Goal: Feedback & Contribution: Submit feedback/report problem

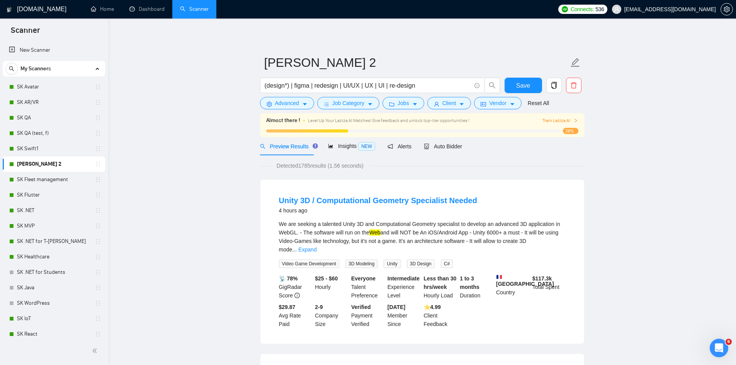
click at [564, 121] on span "Train Laziza AI" at bounding box center [561, 120] width 36 height 7
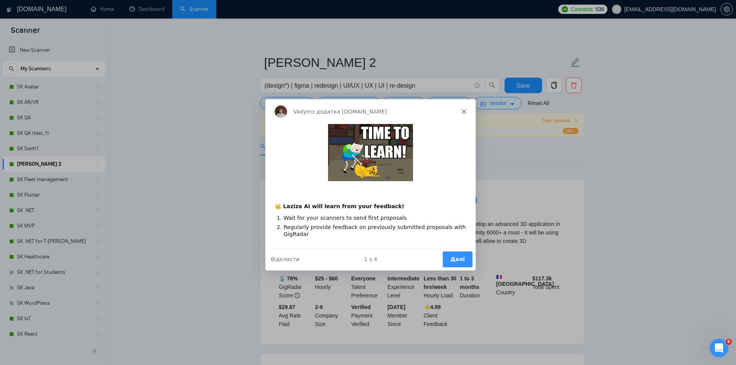
click at [463, 107] on div "Vadym з додатка [DOMAIN_NAME]" at bounding box center [370, 111] width 210 height 25
click at [468, 111] on div "Vadym з додатка [DOMAIN_NAME]" at bounding box center [370, 111] width 210 height 25
click at [466, 111] on div "Vadym з додатка [DOMAIN_NAME]" at bounding box center [370, 111] width 210 height 25
click at [463, 110] on icon "Закрити" at bounding box center [463, 111] width 5 height 5
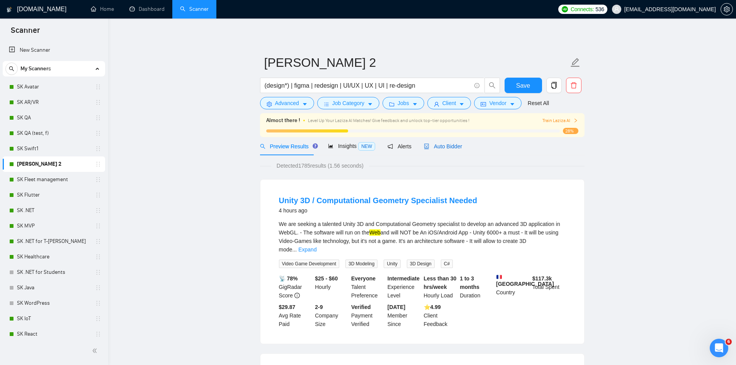
click at [438, 145] on span "Auto Bidder" at bounding box center [443, 146] width 38 height 6
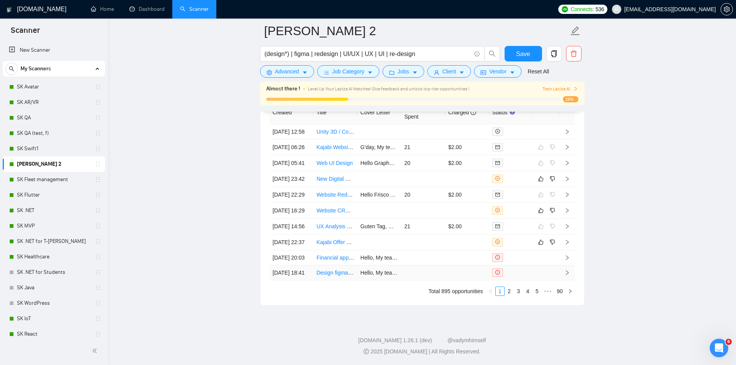
scroll to position [1955, 0]
click at [510, 296] on link "2" at bounding box center [509, 291] width 9 height 9
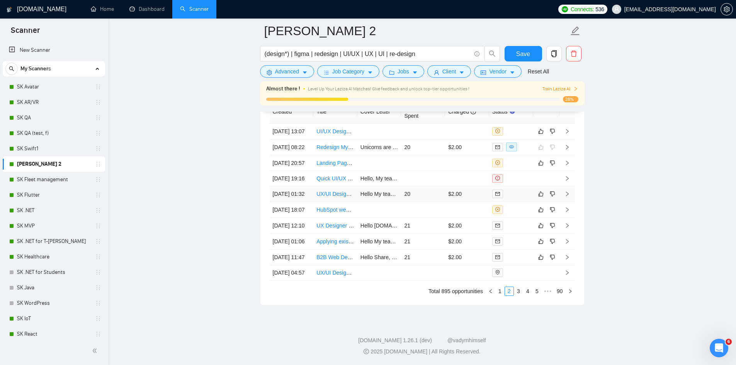
click at [427, 201] on td "20" at bounding box center [423, 194] width 44 height 16
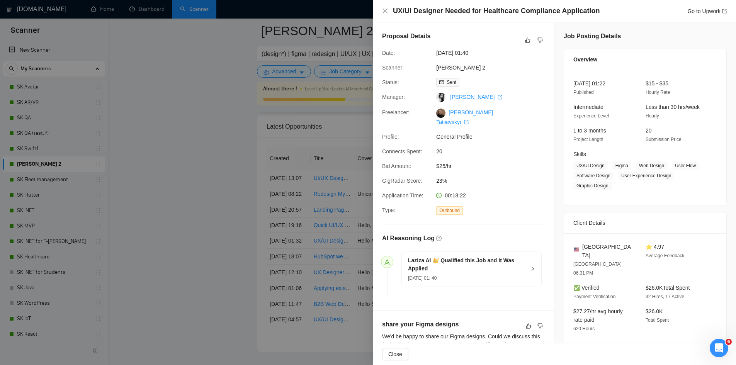
scroll to position [1852, 0]
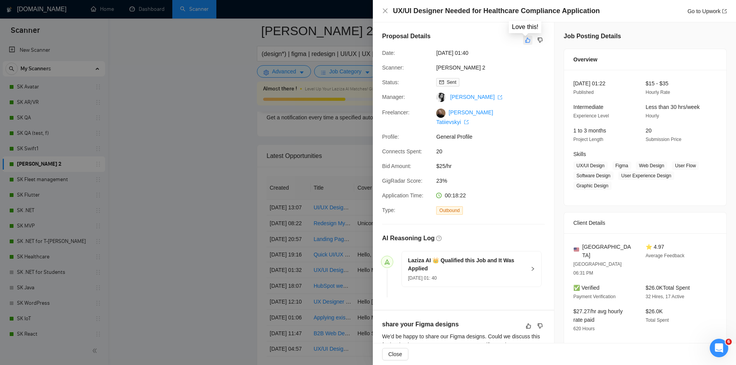
click at [526, 42] on icon "like" at bounding box center [527, 40] width 5 height 6
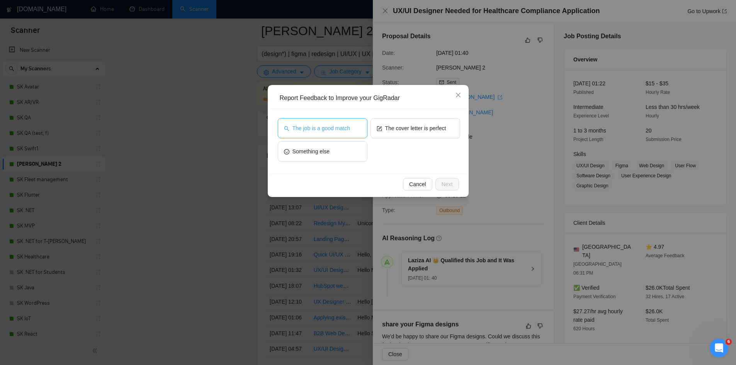
click at [340, 134] on button "The job is a good match" at bounding box center [323, 128] width 90 height 20
click at [420, 129] on span "The cover letter is perfect" at bounding box center [415, 128] width 61 height 9
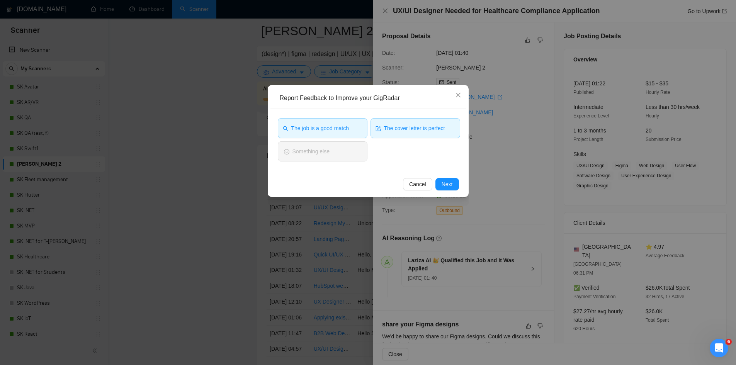
click at [438, 128] on span "The cover letter is perfect" at bounding box center [414, 128] width 61 height 9
click at [444, 188] on span "Next" at bounding box center [447, 184] width 11 height 9
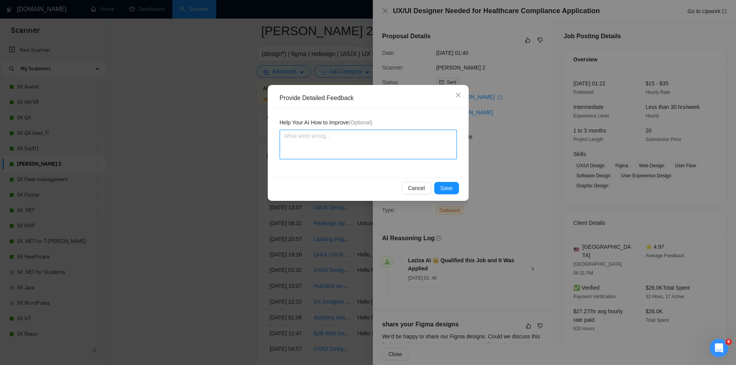
click at [366, 147] on textarea at bounding box center [368, 144] width 177 height 29
type textarea "Д"
type textarea "Дщ"
type textarea "Дщщ"
type textarea "Дщщл"
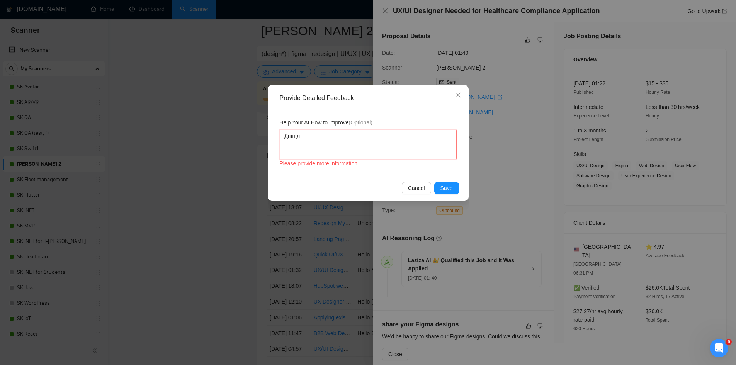
type textarea "Дщщлі"
type textarea "Дщщл"
type textarea "Дщщ"
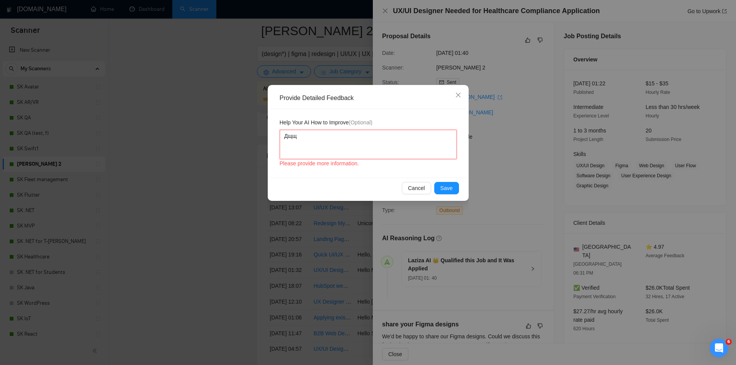
type textarea "Дщ"
type textarea "Д"
click at [441, 184] on span "Save" at bounding box center [447, 188] width 12 height 9
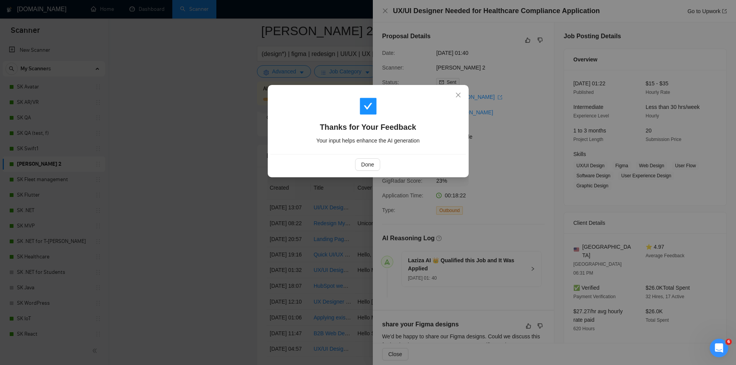
click at [369, 174] on div "Done" at bounding box center [368, 164] width 196 height 20
click at [369, 173] on div "Done" at bounding box center [368, 164] width 196 height 20
click at [368, 170] on button "Done" at bounding box center [367, 164] width 25 height 12
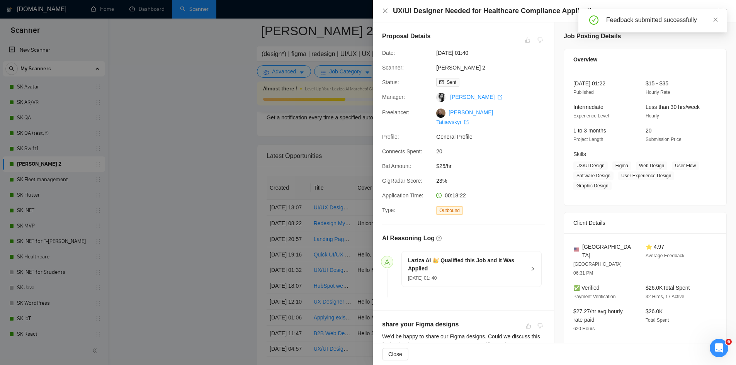
click at [196, 201] on div at bounding box center [368, 182] width 736 height 365
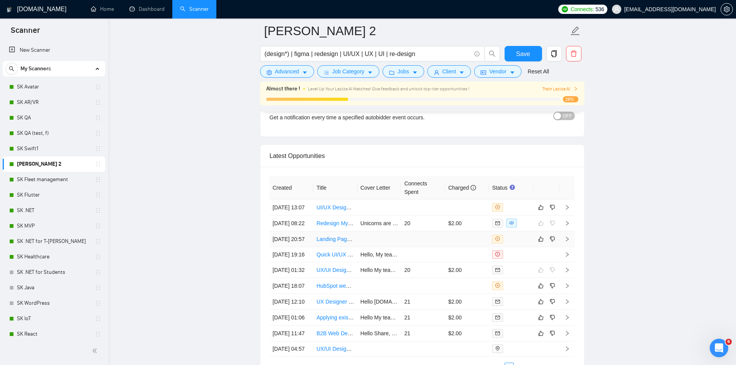
click at [413, 247] on td at bounding box center [423, 239] width 44 height 16
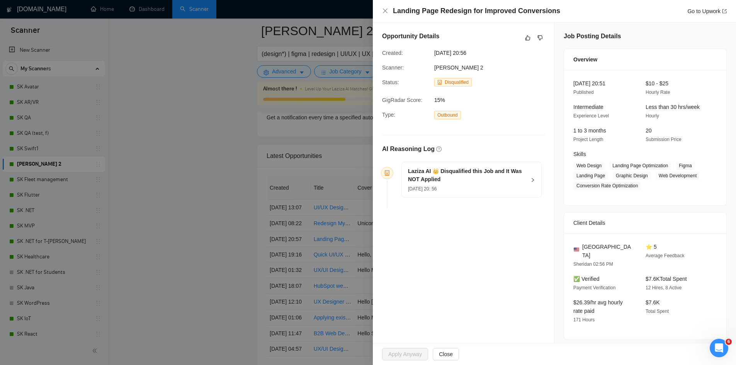
click at [532, 180] on icon "right" at bounding box center [533, 180] width 2 height 4
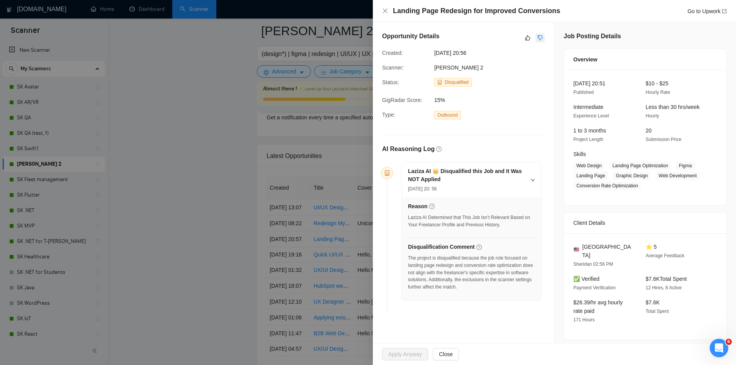
click at [537, 39] on icon "dislike" at bounding box center [539, 38] width 5 height 6
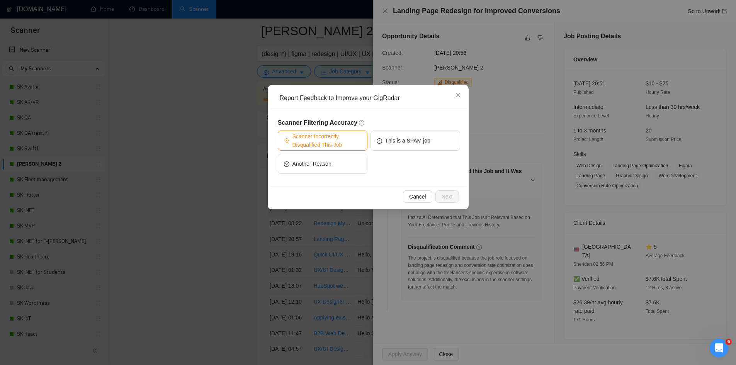
click at [340, 139] on span "Scanner Incorrectly Disqualified This Job" at bounding box center [327, 140] width 69 height 17
click at [442, 197] on span "Next" at bounding box center [447, 196] width 11 height 9
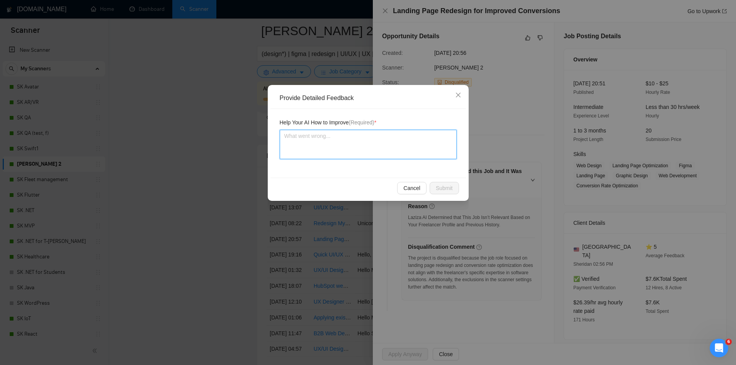
click at [344, 144] on textarea at bounding box center [368, 144] width 177 height 29
type textarea "Ь"
type textarea "Ьн"
type textarea "Ьн еу"
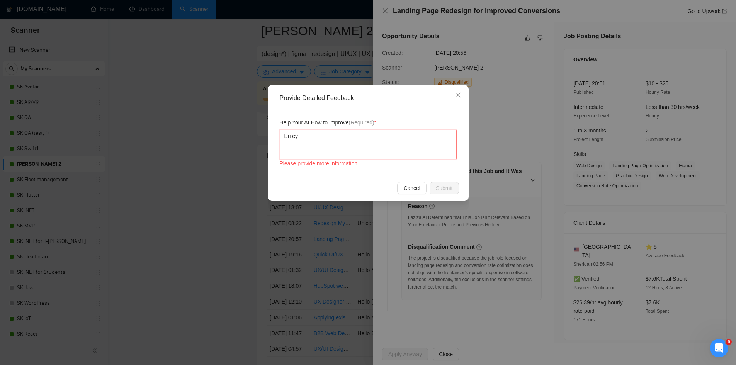
type textarea "Ьн еуф"
type textarea "Ьн еу"
type textarea "Ьн е"
type textarea "Ьн"
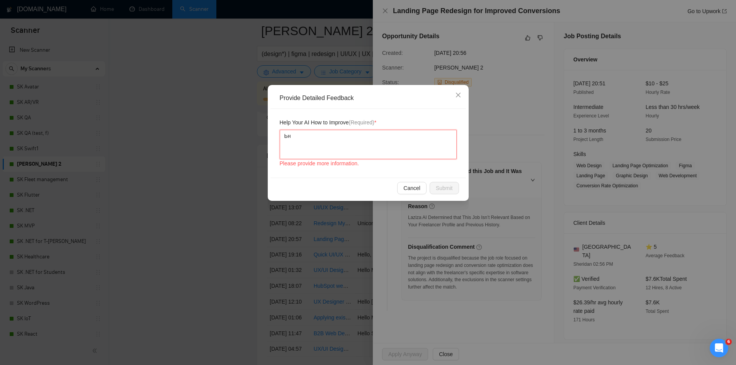
type textarea "Ь"
type textarea "Ьн"
type textarea "Ьн е"
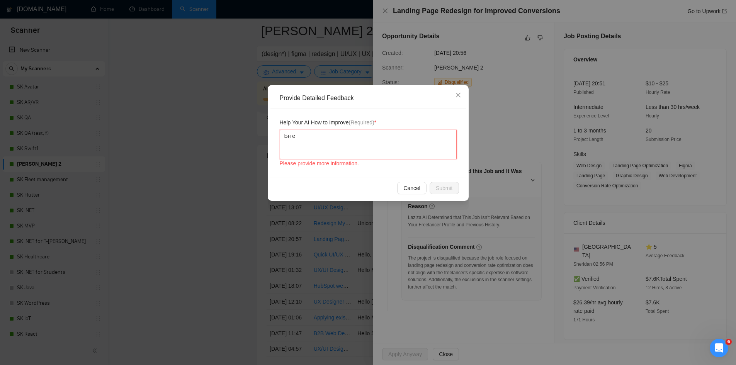
type textarea "Ьн еу"
type textarea "Ьн еуф"
type textarea "Ьн еуфь"
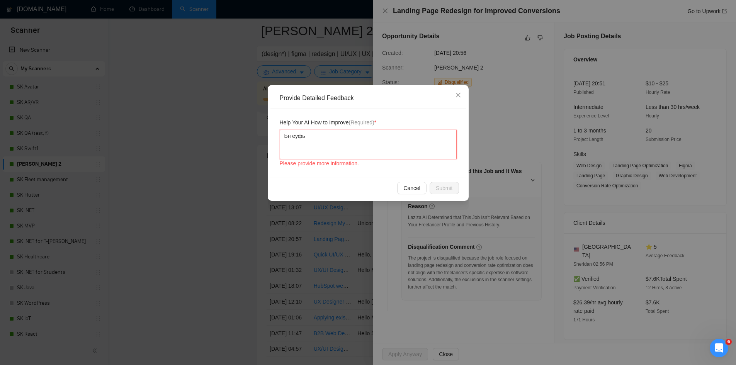
type textarea "Ьн еуф"
type textarea "Ьн еу"
type textarea "Ьн е"
type textarea "Ьн"
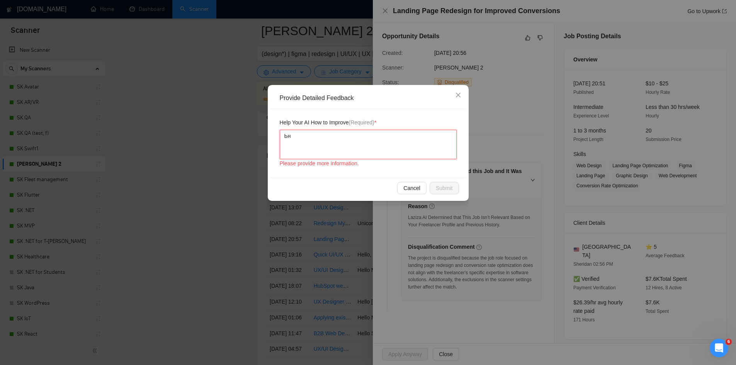
type textarea "Ь"
type textarea "Ш"
type textarea "Ш р"
type textarea "Ш рф"
type textarea "Ш рфм"
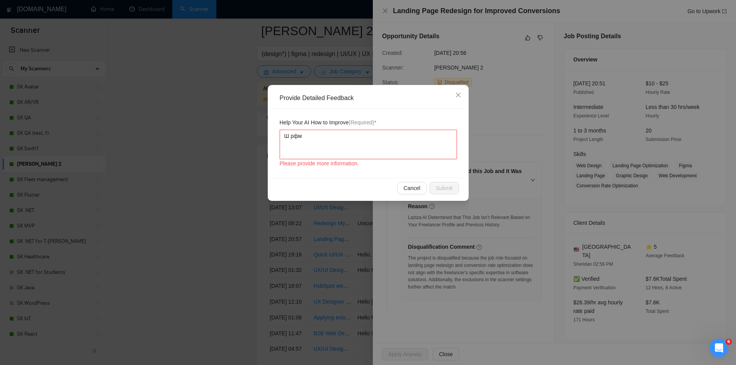
type textarea "Ш рфму"
type textarea "Ш рфму [PERSON_NAME]"
type textarea "Ш рфму іг"
type textarea "Ш рфму ігс"
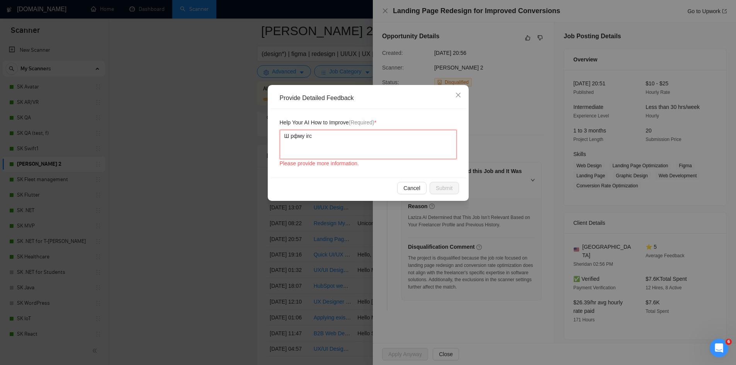
type textarea "Ш рфму ігср"
type textarea "Ш рфму ігср у"
type textarea "Ш рфму ігср уч"
type textarea "Ш рфму ігср учз"
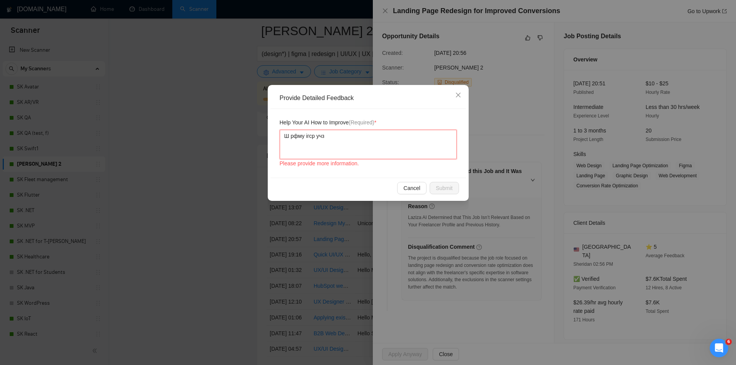
type textarea "Ш рфму ігср учзу"
type textarea "Ш рфму ігср учзук"
type textarea "Ш рфму ігср учзукш"
type textarea "Ш рфму ігср учзукшу"
type textarea "Ш рфму ігср учзукшут"
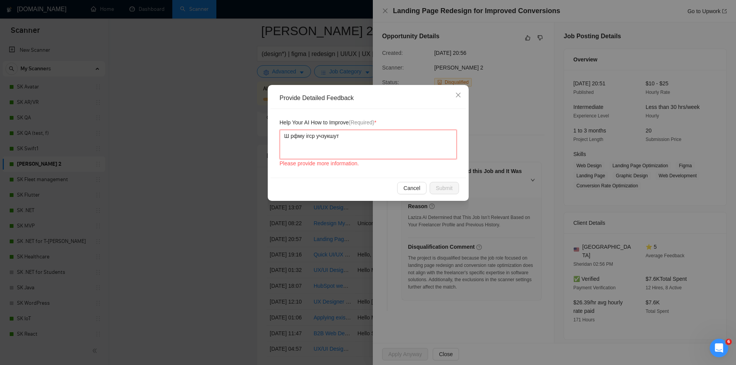
type textarea "Ш рфму ігср учзукшутс"
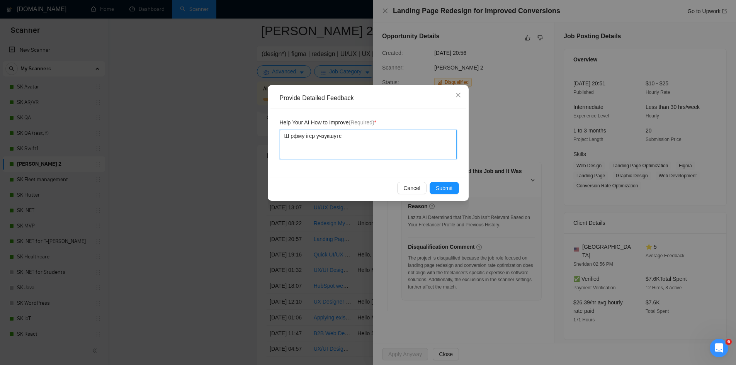
type textarea "Ш рфму ігср учзукшутсу"
type textarea "Ш рфму ігср учзукшутс"
type textarea "Ш рфму ігср учзукшут"
type textarea "Ш рфму ігср учзукшу"
type textarea "Ш рфму ігср учзукш"
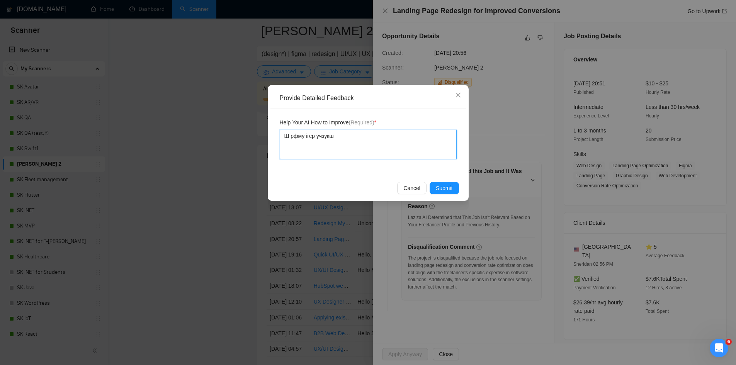
type textarea "Ш рфму ігср учзук"
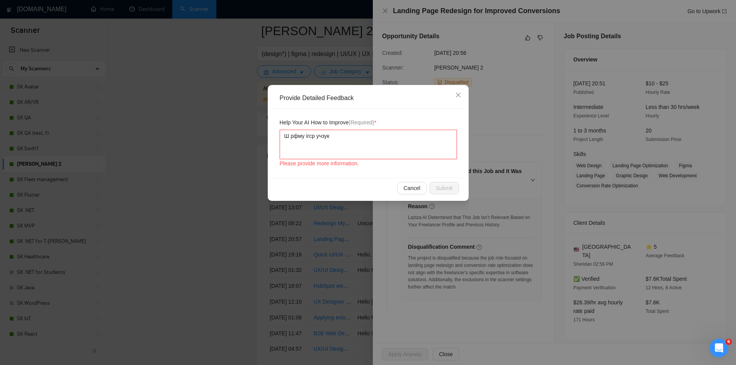
type textarea "Ш рфму ігср учзу"
type textarea "Ш рфму ігср учз"
type textarea "Ш рфму ігср уч"
type textarea "Ш рфму ігср у"
type textarea "Ш рфму ігср"
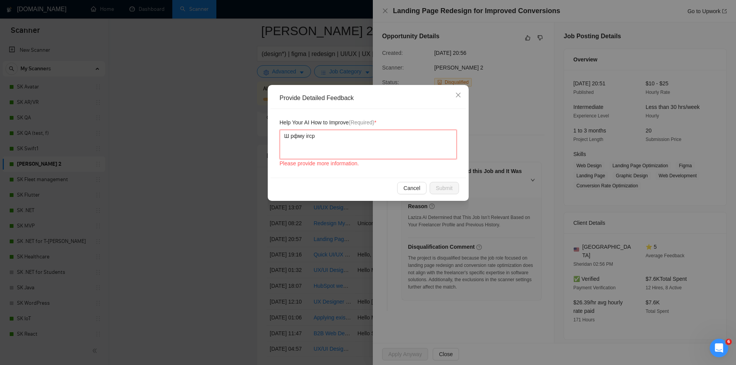
type textarea "Ш рфму ігср"
type textarea "Ш рфму ігс"
type textarea "Ш рфму іг"
type textarea "Ш рфму [PERSON_NAME]"
type textarea "Ш рфму"
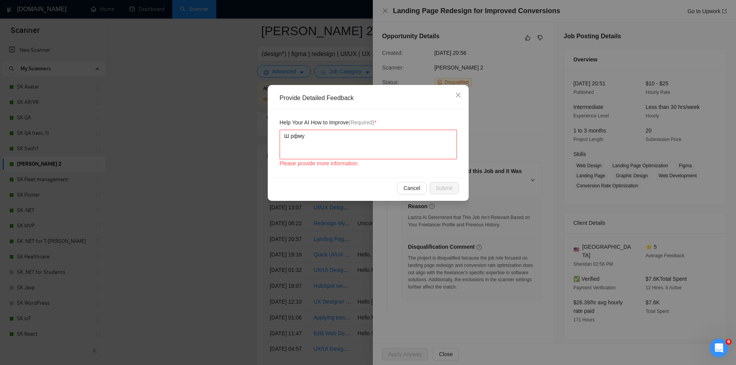
type textarea "Ш рфму"
type textarea "Ш рфм"
type textarea "Ш рф"
type textarea "Ш р"
type textarea "Ш"
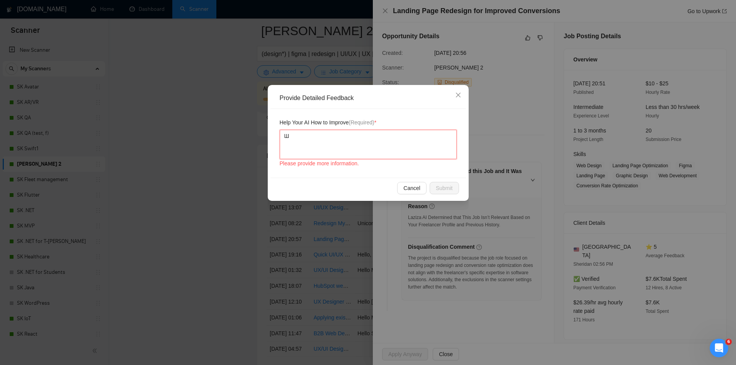
type textarea "Ш"
type textarea "I"
type textarea "I h"
type textarea "I ha"
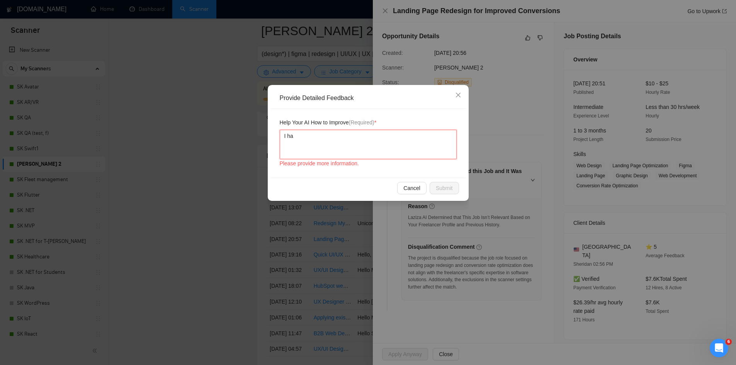
type textarea "I hav"
type textarea "I have"
type textarea "I have s"
type textarea "I have su"
type textarea "I have suc"
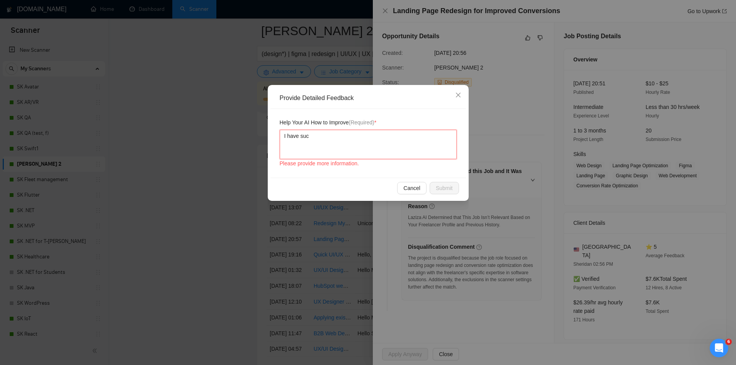
type textarea "I have such"
type textarea "I have such e"
type textarea "I have such ex"
type textarea "I have such exp"
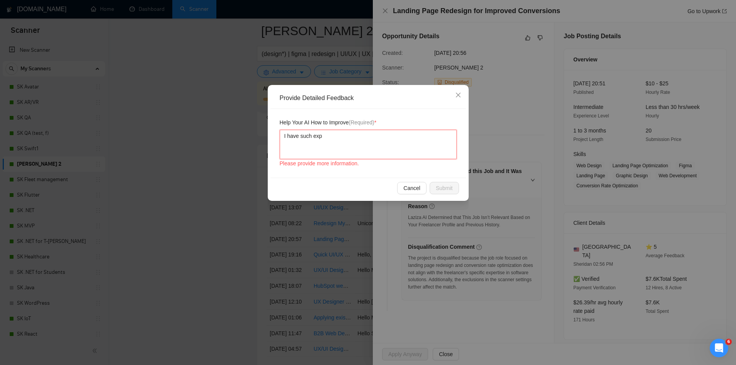
type textarea "I have such expe"
type textarea "I have such exper"
type textarea "I have such experi"
type textarea "I have such experie"
click at [448, 184] on button "Submit" at bounding box center [444, 188] width 29 height 12
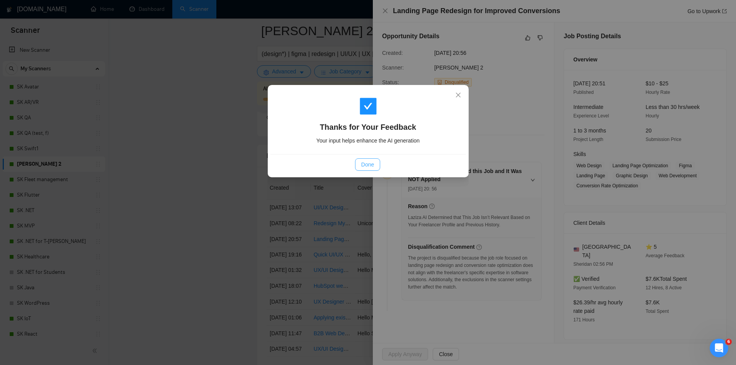
click at [368, 163] on span "Done" at bounding box center [367, 164] width 13 height 9
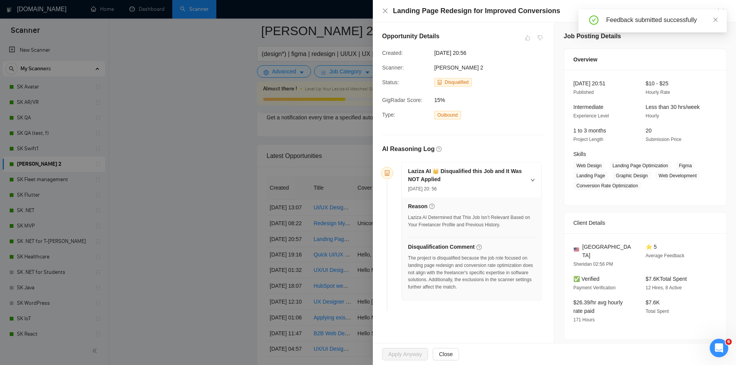
click at [201, 211] on div at bounding box center [368, 182] width 736 height 365
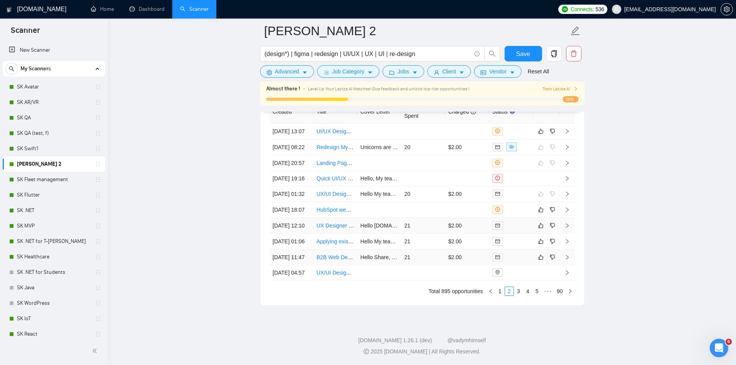
scroll to position [1955, 0]
click at [425, 218] on td at bounding box center [423, 210] width 44 height 16
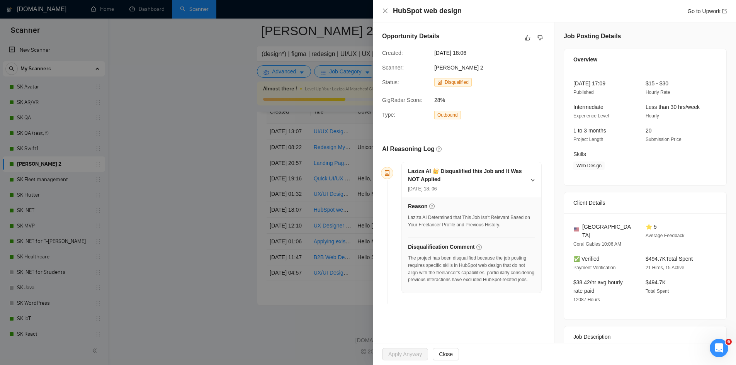
scroll to position [1903, 0]
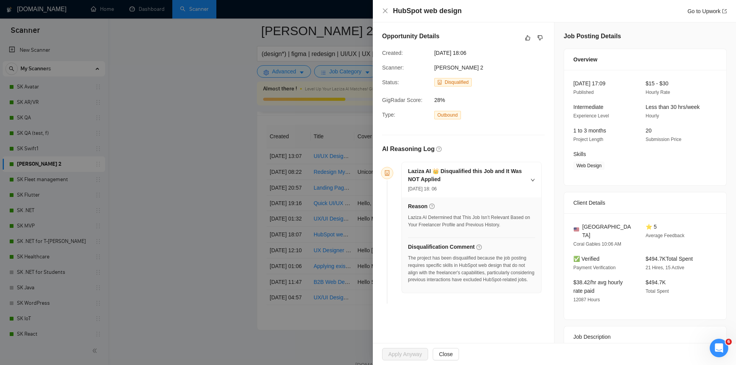
click at [523, 44] on div "Opportunity Details Created: [DATE] 18:06 Scanner: [PERSON_NAME] 2 Status: Disq…" at bounding box center [463, 169] width 181 height 294
click at [542, 8] on div "HubSpot web design Go to Upwork" at bounding box center [560, 11] width 334 height 10
click at [529, 41] on div at bounding box center [534, 37] width 22 height 9
click at [530, 40] on div at bounding box center [534, 37] width 22 height 9
click at [525, 38] on icon "like" at bounding box center [527, 38] width 5 height 6
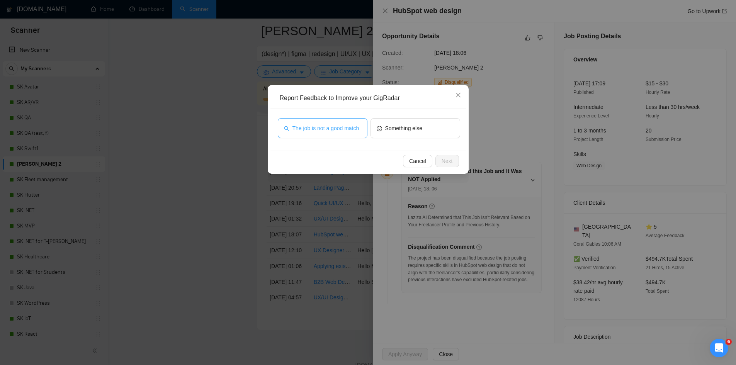
click at [338, 132] on span "The job is not a good match" at bounding box center [326, 128] width 67 height 9
click at [449, 166] on button "Next" at bounding box center [447, 161] width 24 height 12
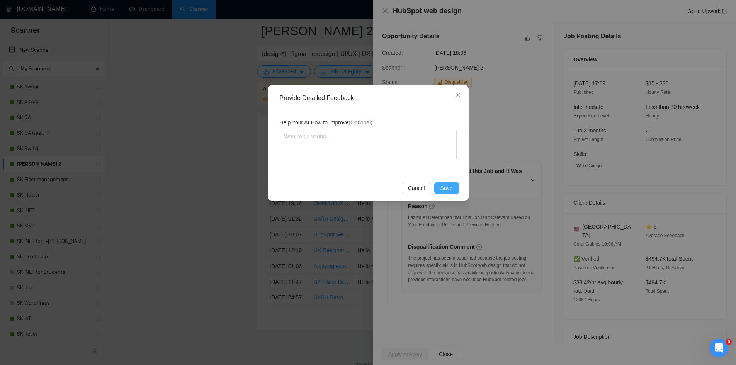
click at [447, 192] on span "Save" at bounding box center [447, 188] width 12 height 9
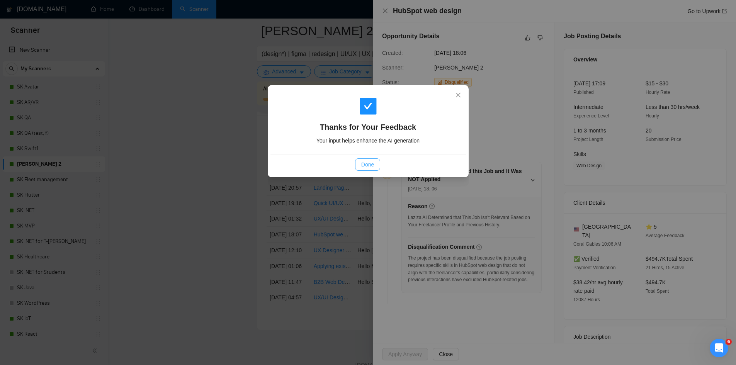
drag, startPoint x: 371, startPoint y: 164, endPoint x: 322, endPoint y: 175, distance: 50.3
click at [371, 164] on span "Done" at bounding box center [367, 164] width 13 height 9
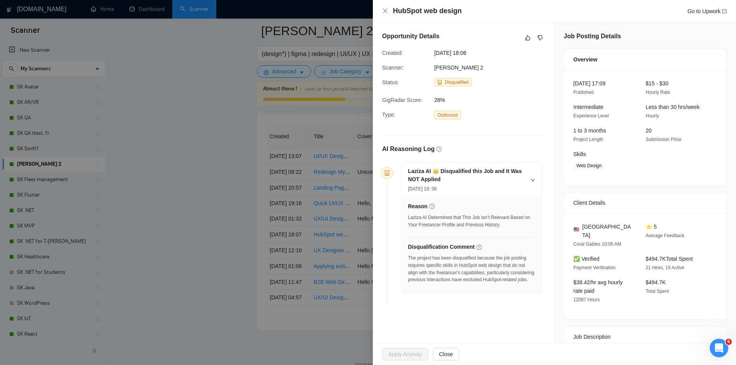
click at [131, 247] on div at bounding box center [368, 182] width 736 height 365
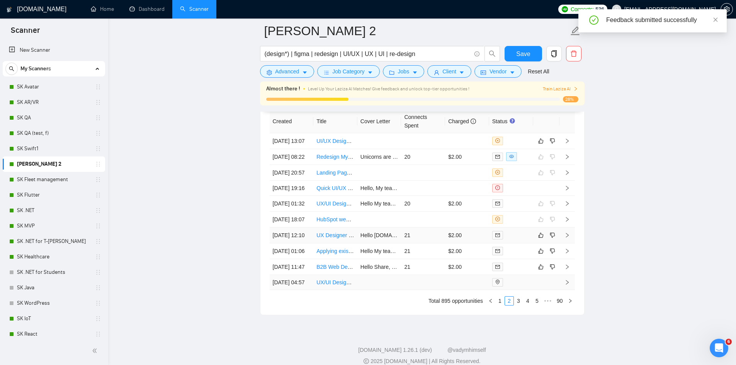
scroll to position [1955, 0]
